Goal: Transaction & Acquisition: Purchase product/service

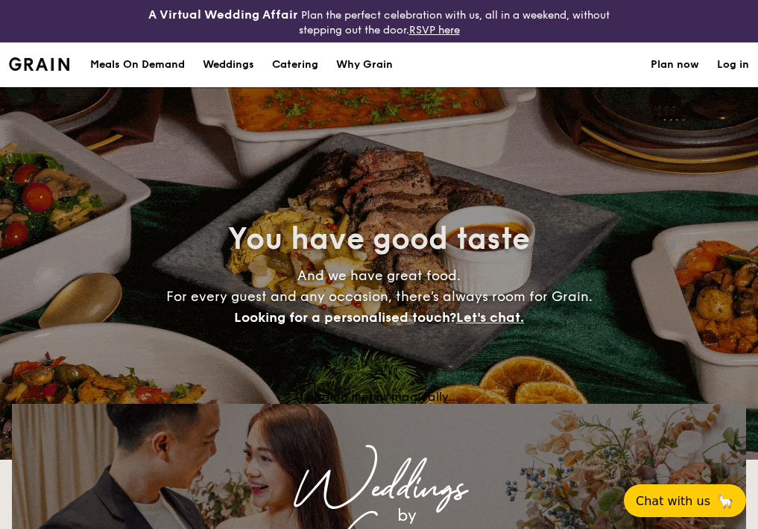
select select
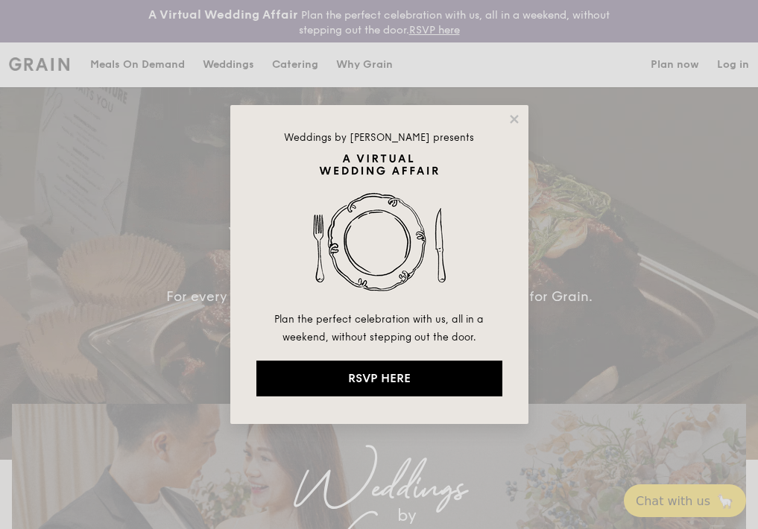
click at [512, 111] on div "Weddings by Grain presents Plan the perfect celebration with us, all in a weeke…" at bounding box center [379, 264] width 298 height 319
click at [518, 122] on icon at bounding box center [514, 119] width 13 height 13
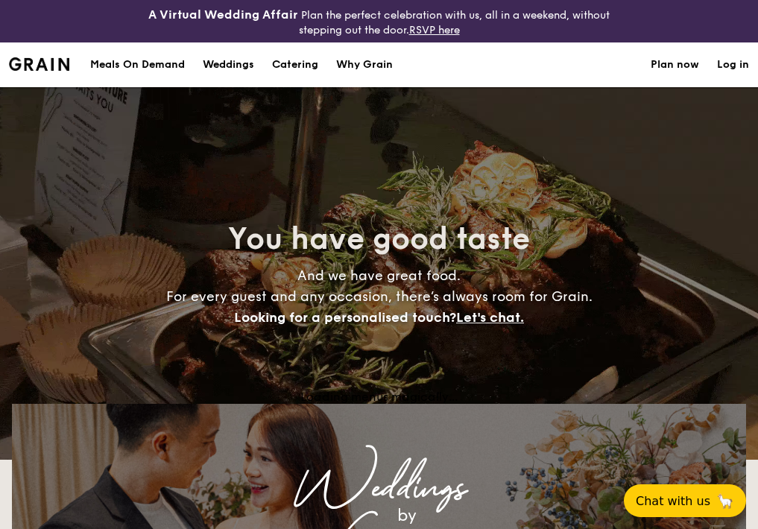
click at [306, 62] on h1 "Catering" at bounding box center [295, 65] width 46 height 45
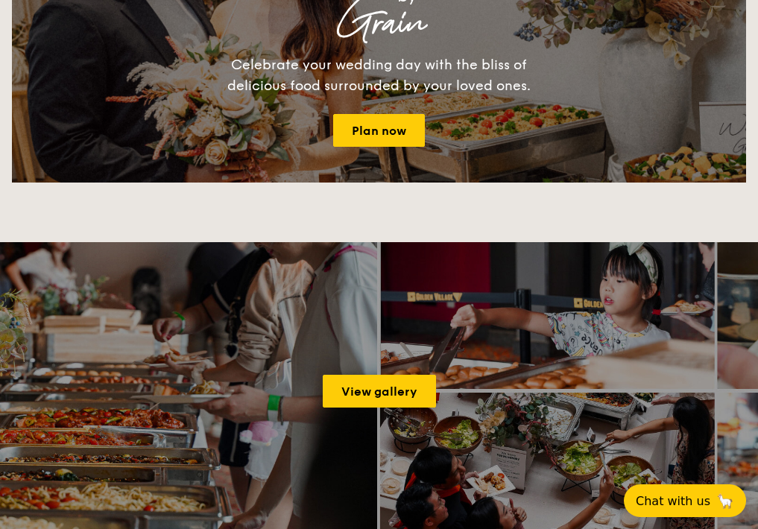
scroll to position [14, 0]
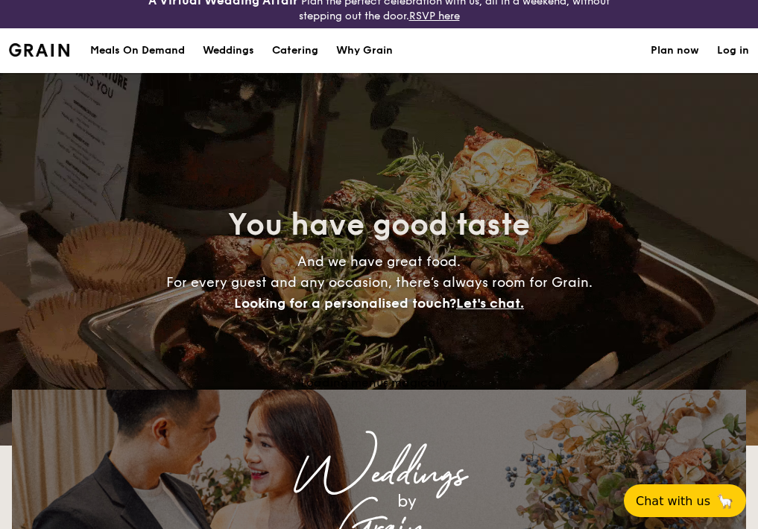
click at [286, 55] on h1 "Catering" at bounding box center [295, 50] width 46 height 45
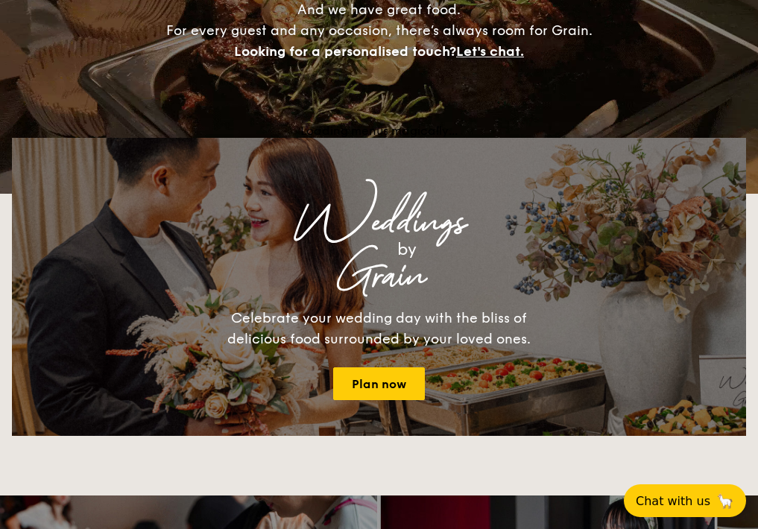
scroll to position [0, 0]
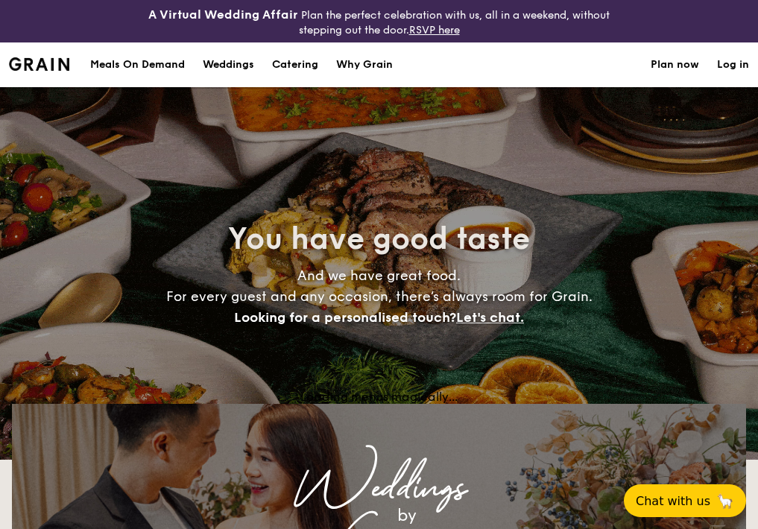
click at [292, 62] on h1 "Catering" at bounding box center [295, 65] width 46 height 45
click at [295, 63] on h1 "Catering" at bounding box center [295, 65] width 46 height 45
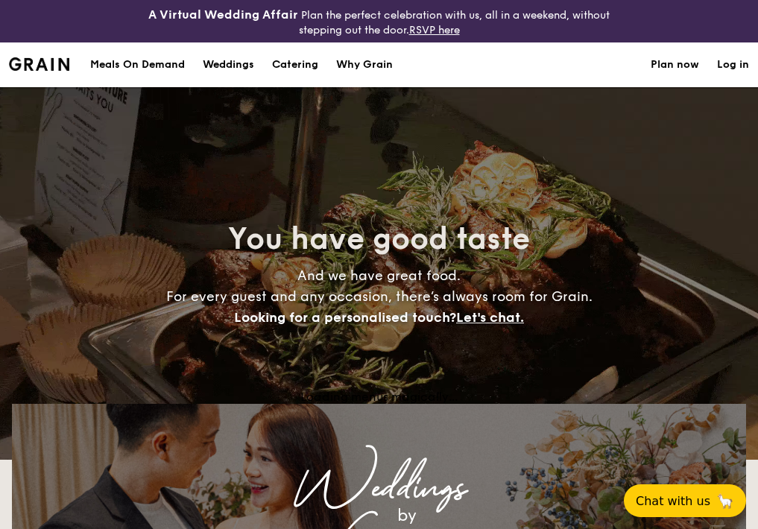
click at [295, 63] on h1 "Catering" at bounding box center [295, 65] width 46 height 45
click at [303, 69] on h1 "Catering" at bounding box center [295, 65] width 46 height 45
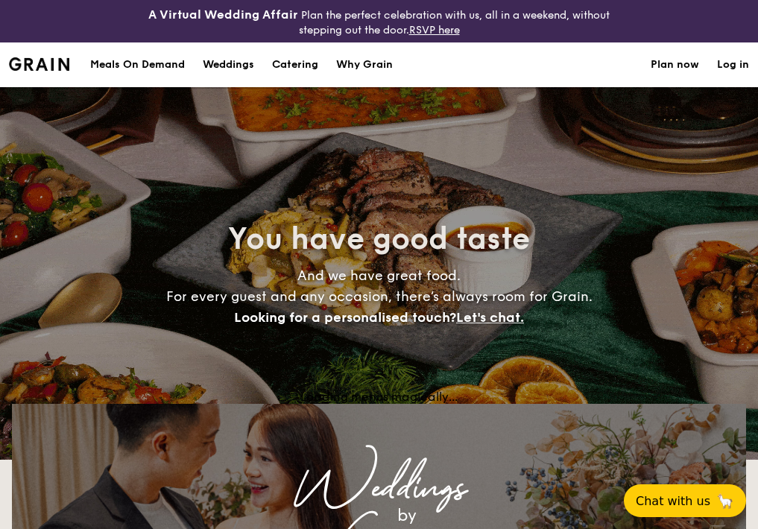
click at [303, 66] on h1 "Catering" at bounding box center [295, 65] width 46 height 45
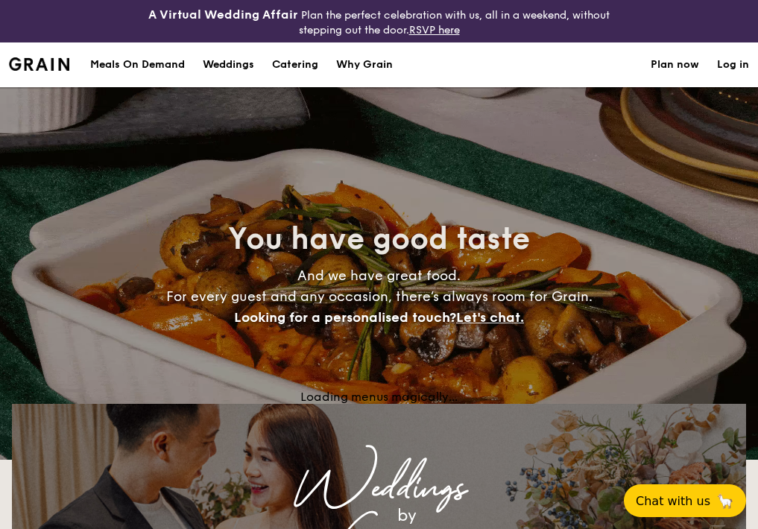
click at [289, 66] on h1 "Catering" at bounding box center [295, 65] width 46 height 45
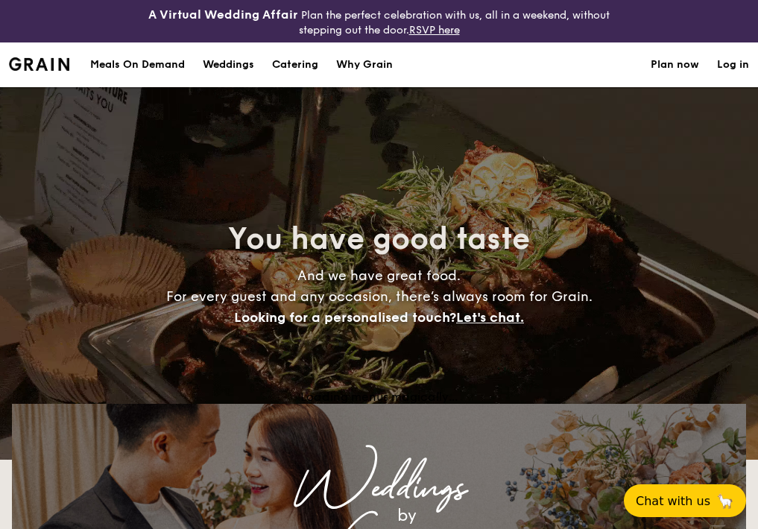
click at [289, 66] on h1 "Catering" at bounding box center [295, 65] width 46 height 45
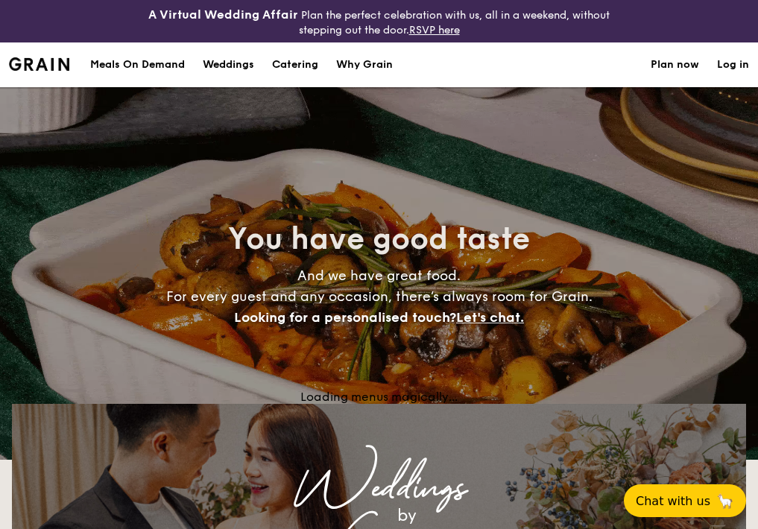
click at [289, 66] on h1 "Catering" at bounding box center [295, 65] width 46 height 45
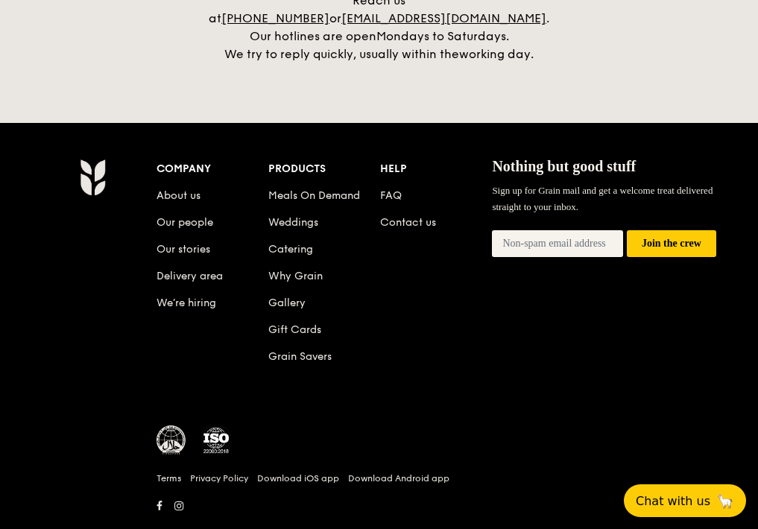
scroll to position [1954, 0]
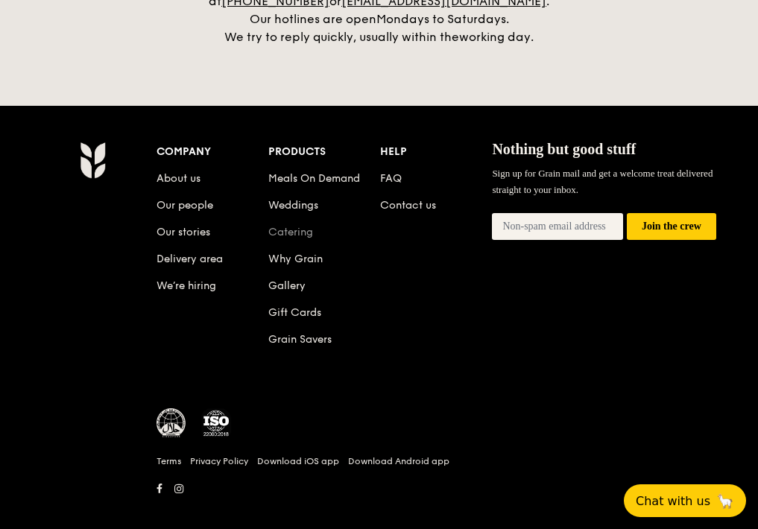
click at [290, 226] on link "Catering" at bounding box center [290, 232] width 45 height 13
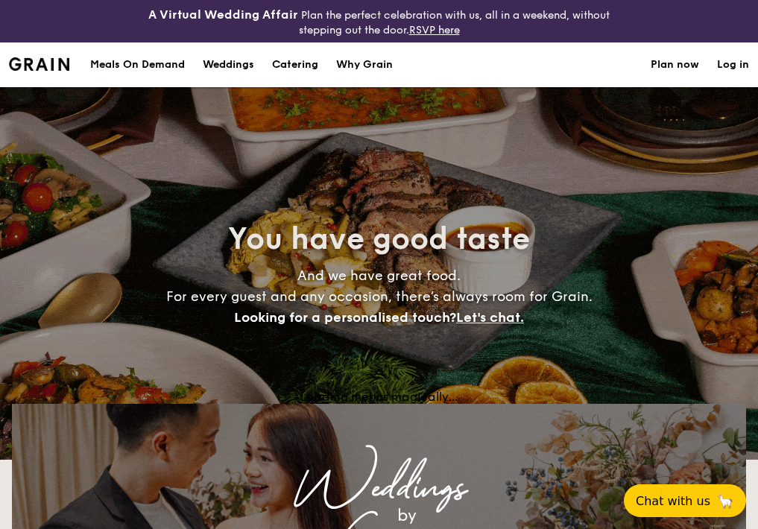
select select
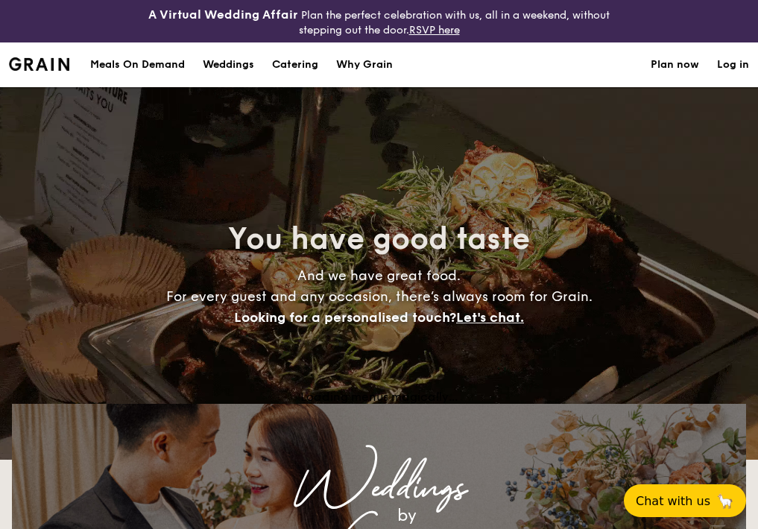
click at [681, 63] on link "Plan now" at bounding box center [675, 65] width 48 height 45
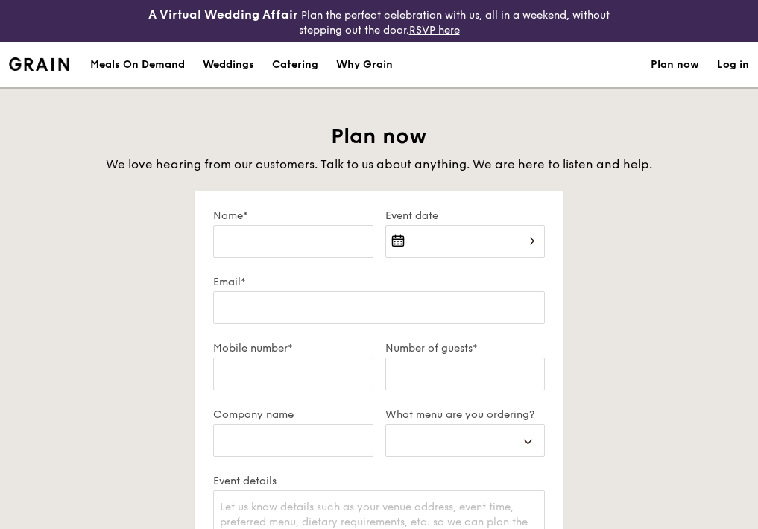
select select
click at [291, 66] on div "Catering" at bounding box center [295, 65] width 46 height 45
select select
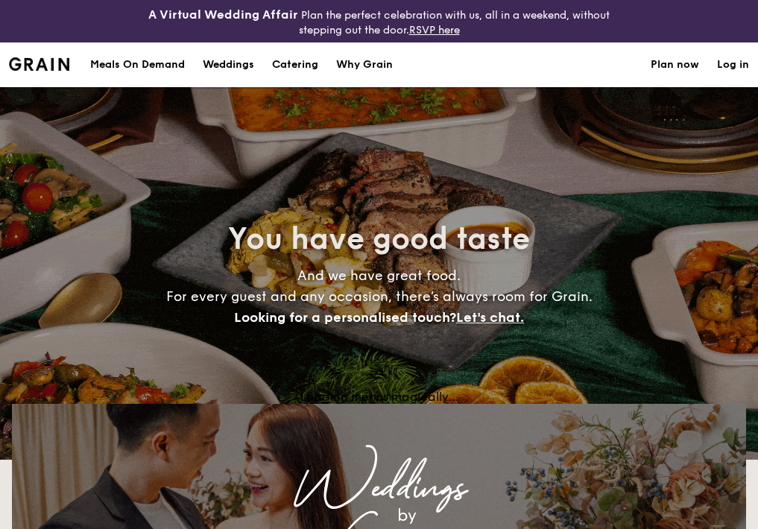
click at [291, 66] on h1 "Catering" at bounding box center [295, 65] width 46 height 45
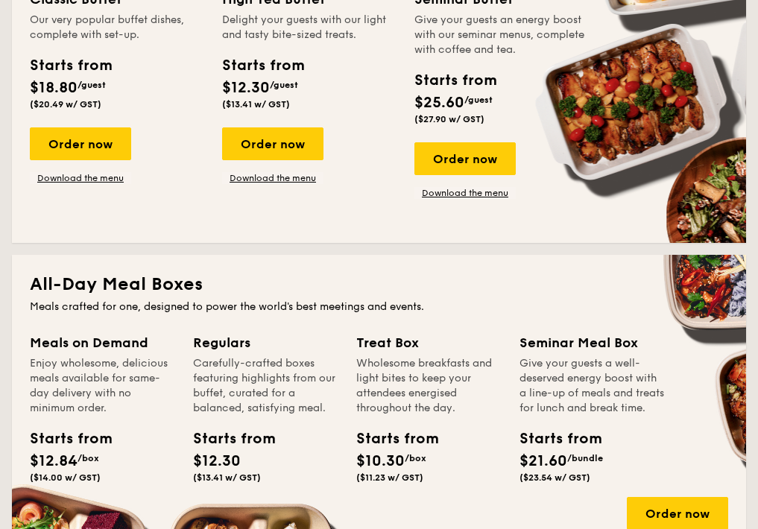
scroll to position [1765, 0]
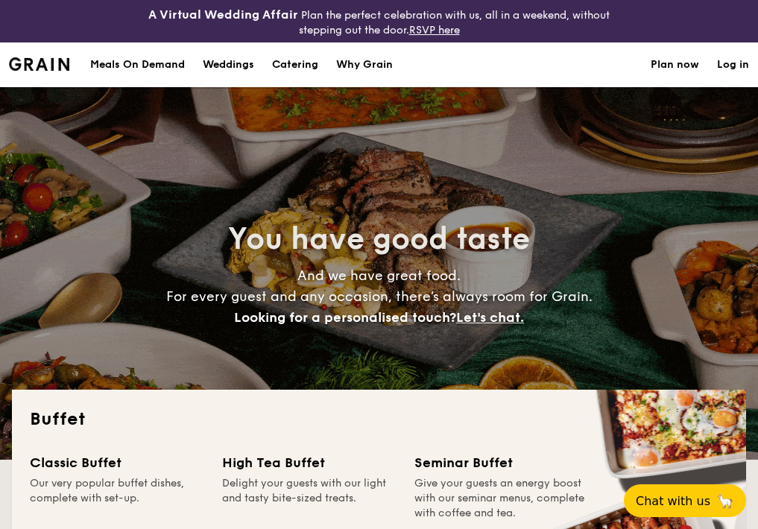
select select
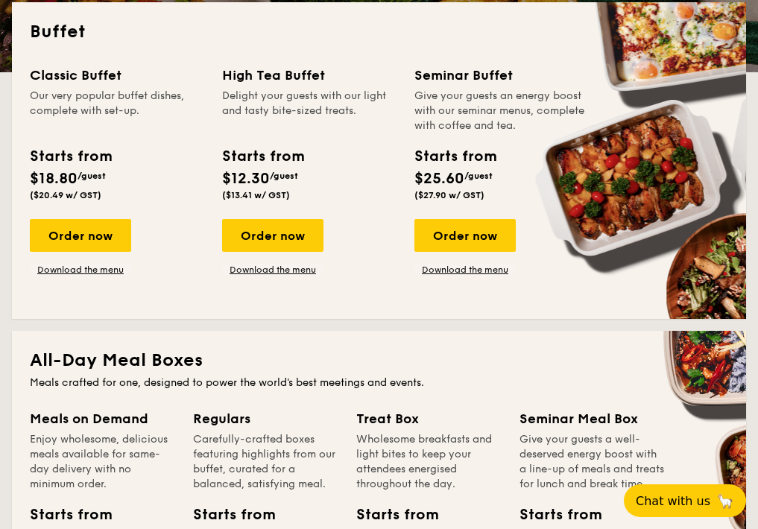
scroll to position [387, 0]
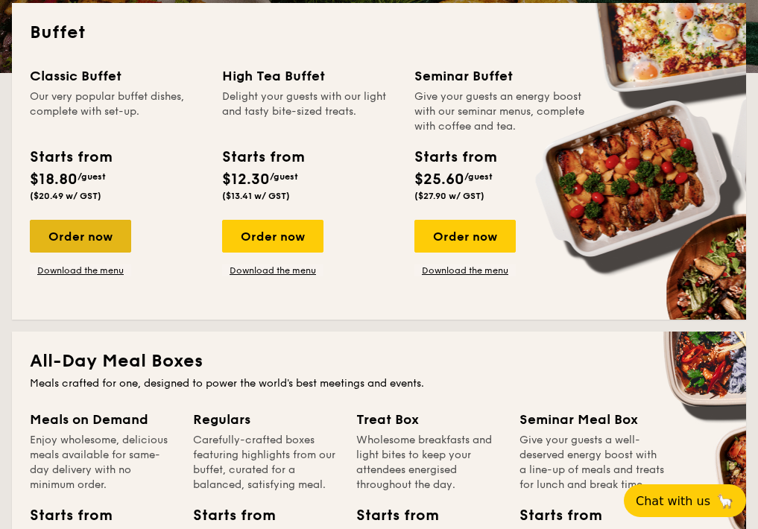
click at [104, 236] on div "Order now" at bounding box center [80, 236] width 101 height 33
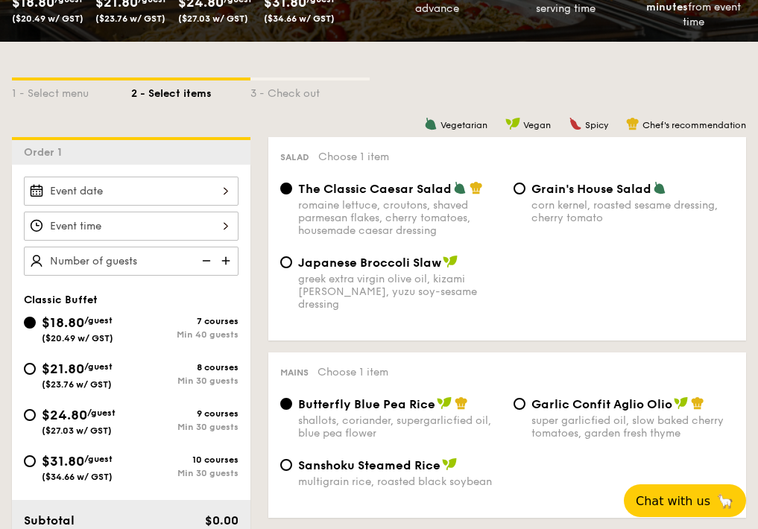
scroll to position [339, 0]
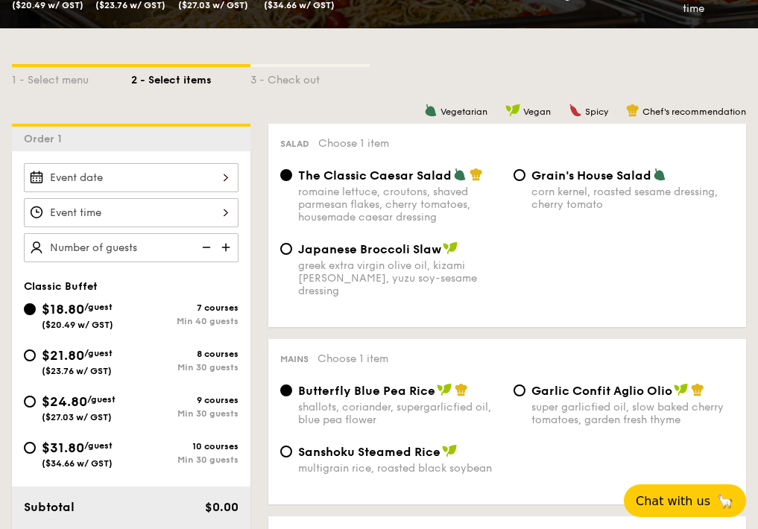
click at [230, 355] on div "8 courses" at bounding box center [184, 354] width 107 height 10
click at [36, 355] on input "$21.80 /guest ($23.76 w/ GST) 8 courses Min 30 guests" at bounding box center [30, 356] width 12 height 12
radio input "true"
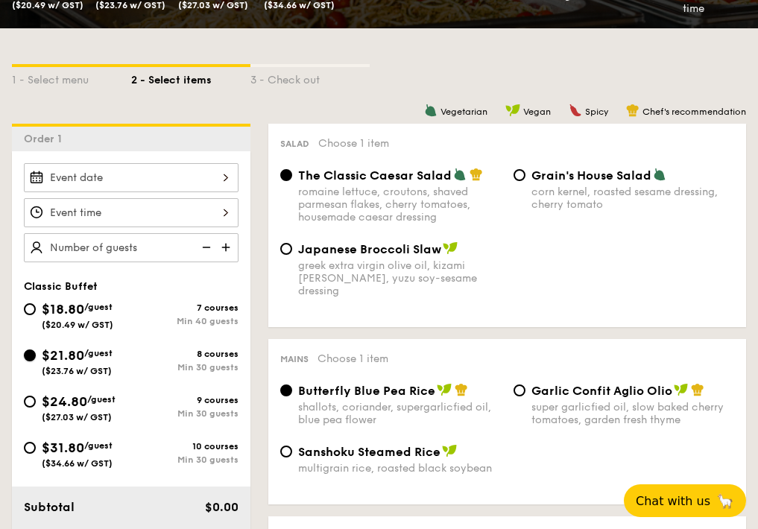
radio input "true"
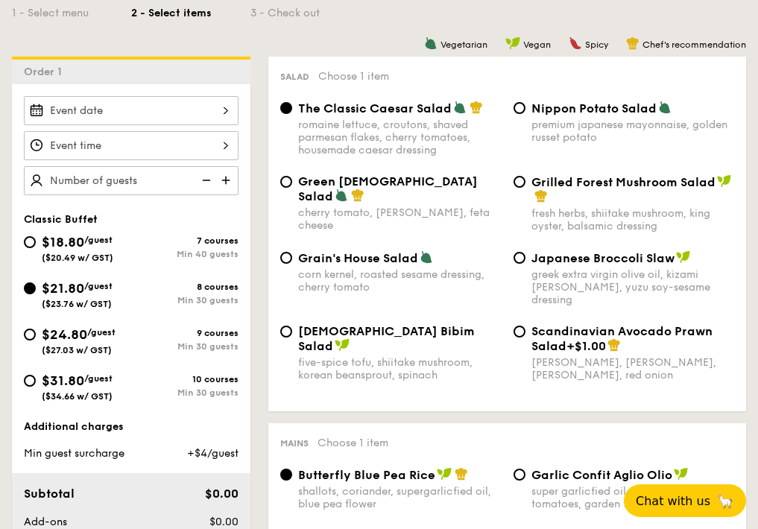
select select
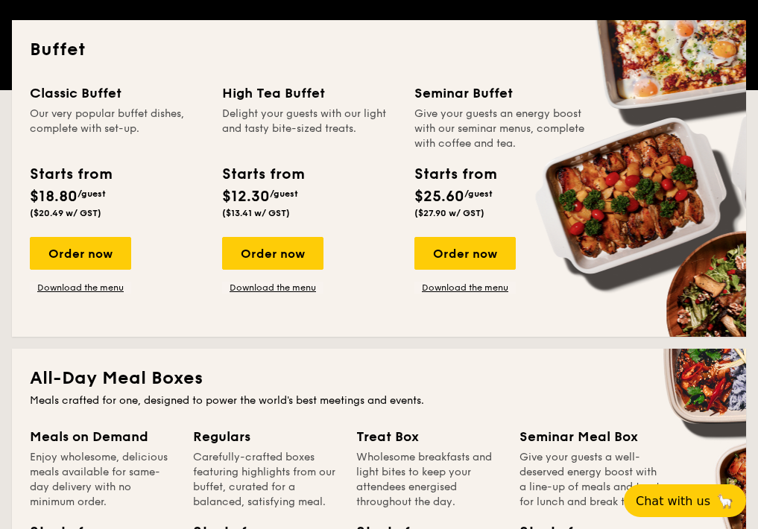
scroll to position [361, 0]
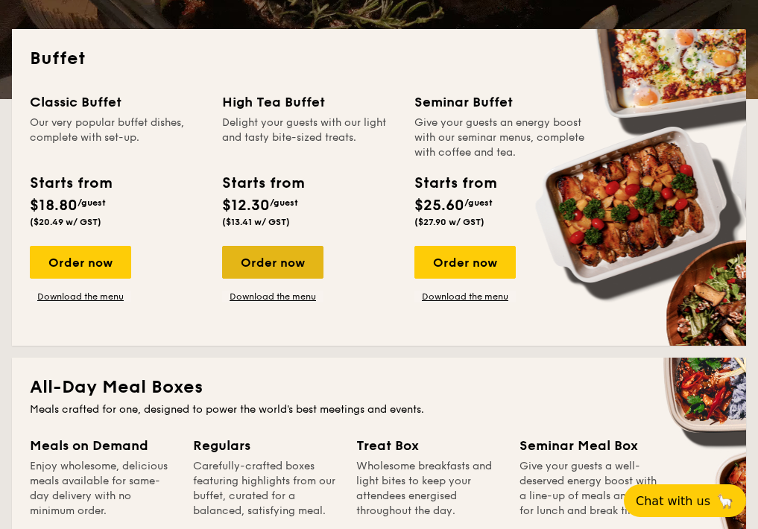
click at [281, 256] on div "Order now" at bounding box center [272, 262] width 101 height 33
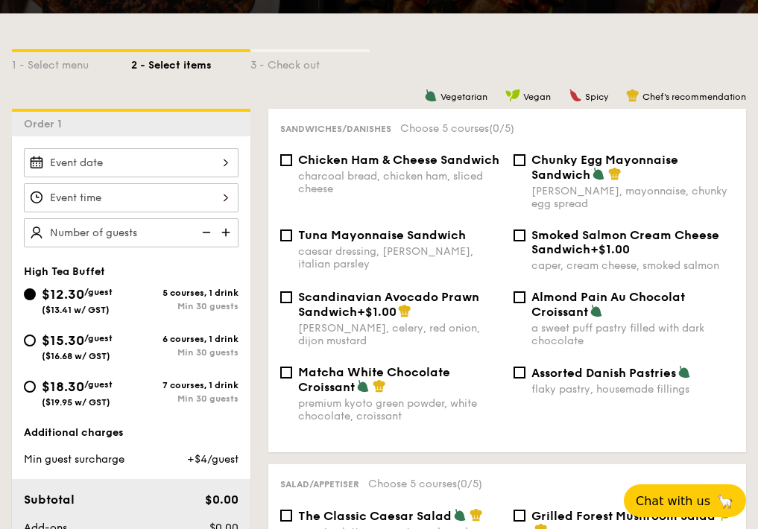
scroll to position [351, 0]
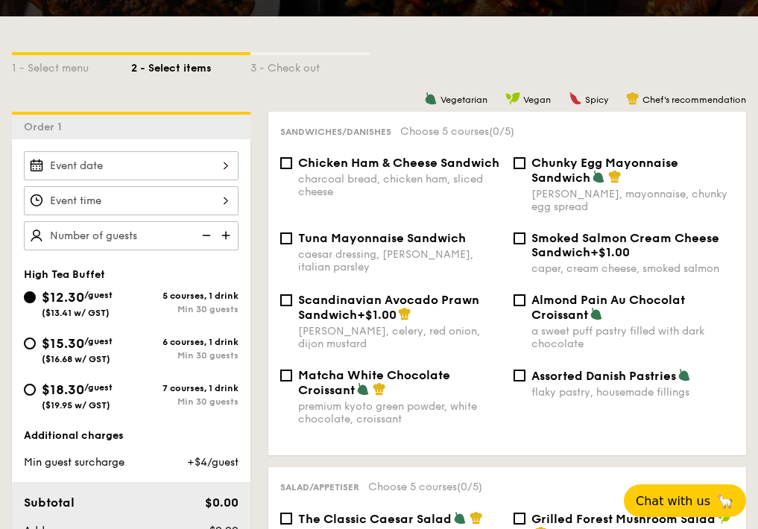
click at [182, 165] on div at bounding box center [131, 165] width 215 height 29
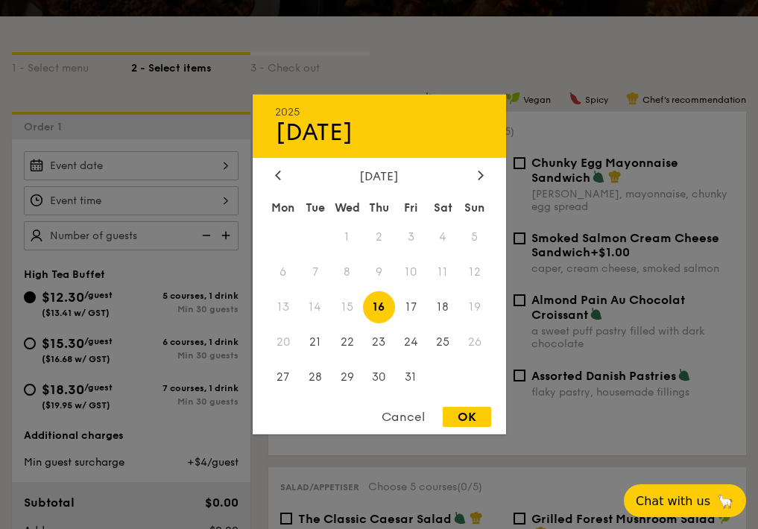
click at [182, 207] on div at bounding box center [379, 264] width 758 height 529
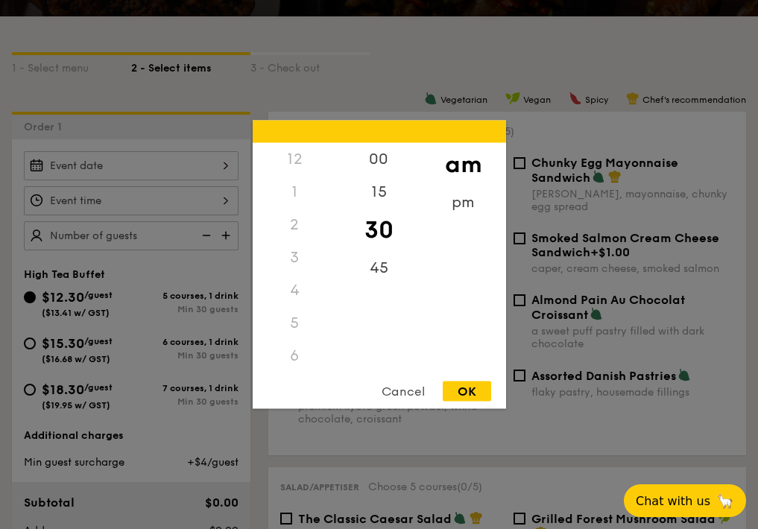
click at [171, 198] on div "12 1 2 3 4 5 6 7 8 9 10 11 00 15 30 45 am pm Cancel OK" at bounding box center [131, 200] width 215 height 29
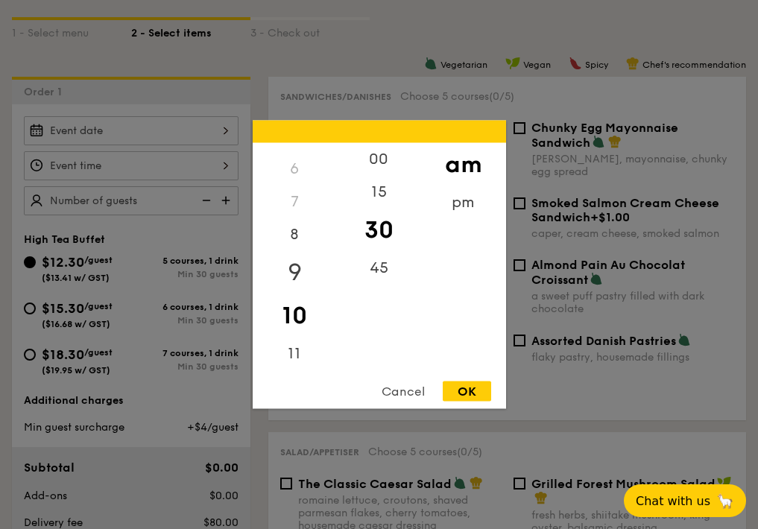
scroll to position [405, 0]
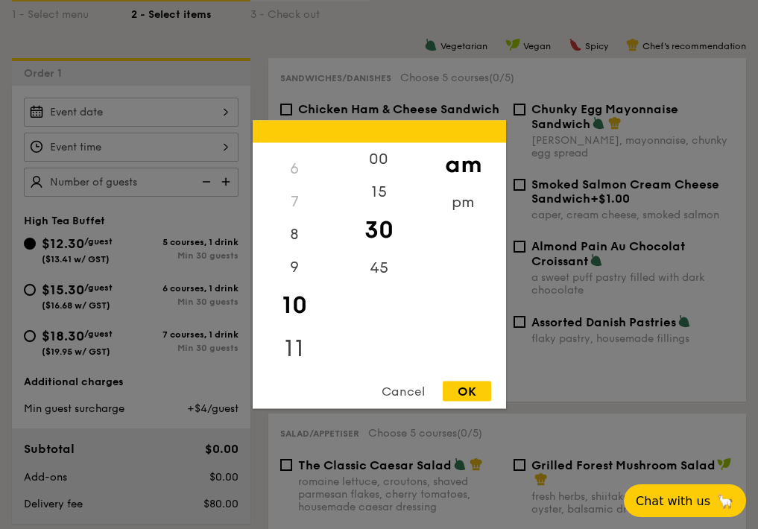
click at [301, 345] on div "11" at bounding box center [295, 348] width 84 height 43
click at [450, 199] on div "pm" at bounding box center [463, 207] width 84 height 43
click at [297, 305] on div "4" at bounding box center [295, 295] width 84 height 43
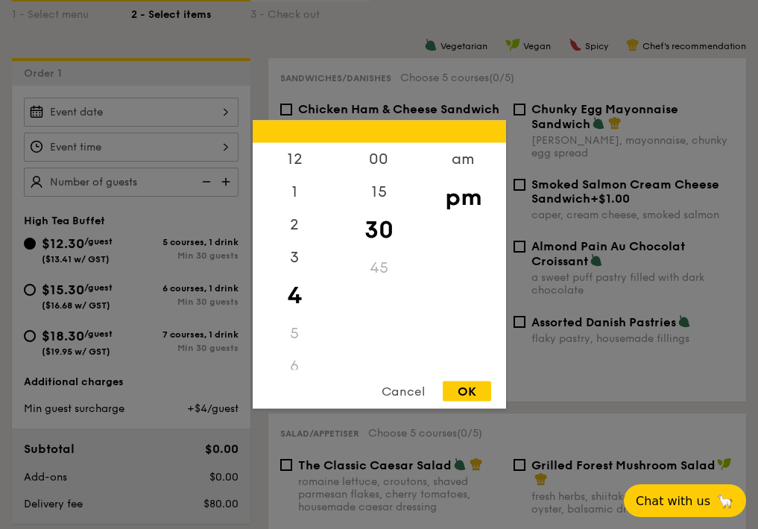
click at [297, 334] on div "5" at bounding box center [295, 334] width 84 height 33
click at [292, 334] on div "5" at bounding box center [295, 334] width 84 height 33
click at [294, 211] on div "5" at bounding box center [295, 205] width 84 height 33
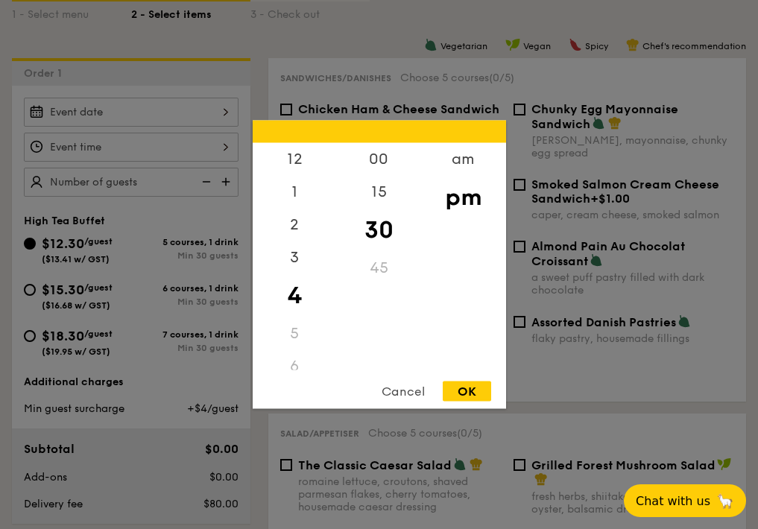
click at [392, 391] on div "Cancel" at bounding box center [403, 392] width 73 height 20
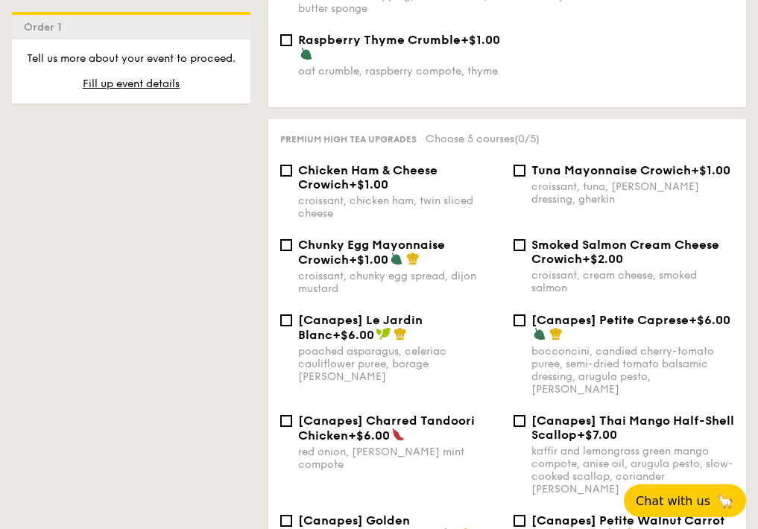
select select
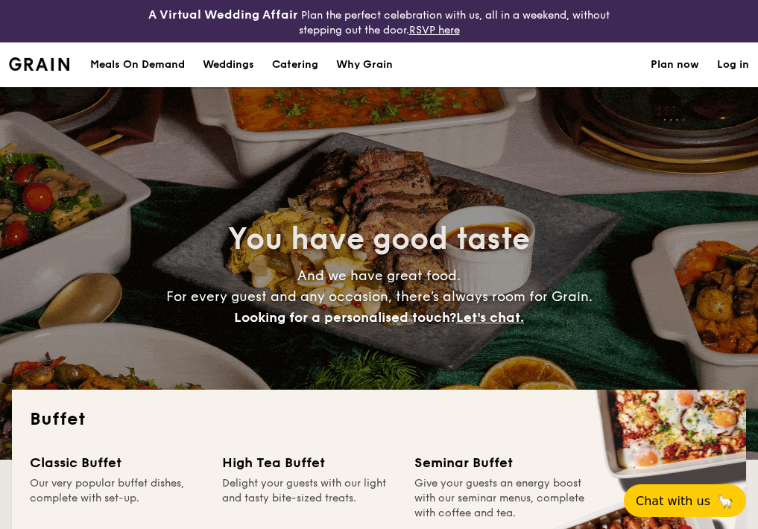
select select
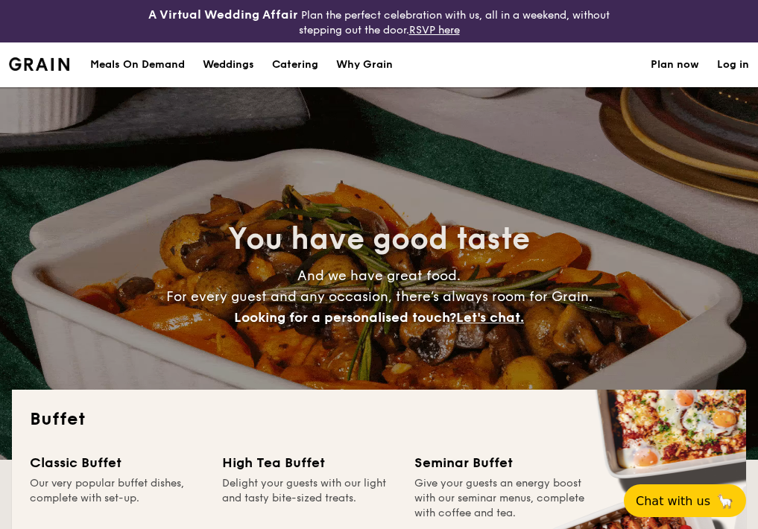
select select
